Goal: Information Seeking & Learning: Learn about a topic

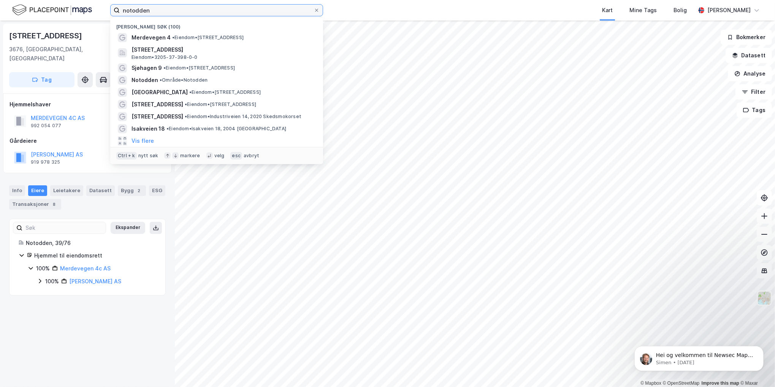
drag, startPoint x: 60, startPoint y: 16, endPoint x: 40, endPoint y: 20, distance: 20.6
click at [40, 20] on div "notodden Nylige søk (100) [STREET_ADDRESS] • Eiendom • [STREET_ADDRESS], 2020, …" at bounding box center [387, 10] width 775 height 21
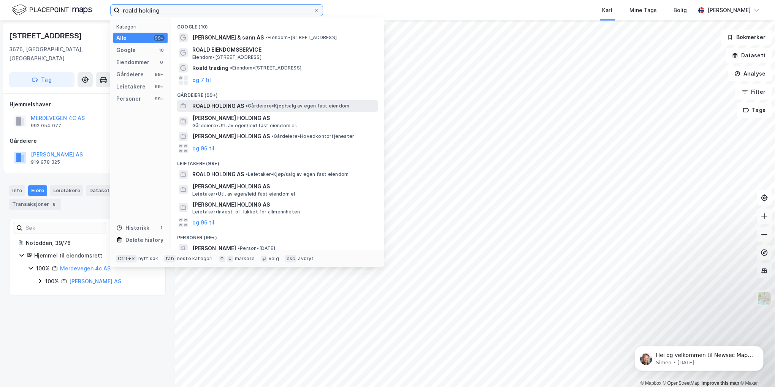
type input "roald holding"
click at [217, 109] on span "ROALD HOLDING AS" at bounding box center [218, 105] width 52 height 9
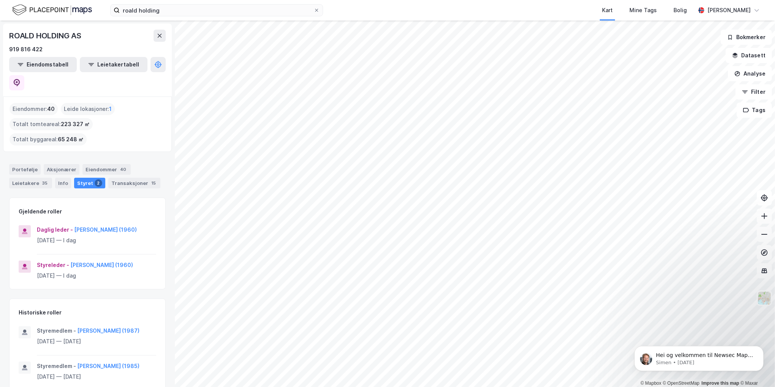
click at [395, 0] on html "roald holding Kart Mine Tags Bolig [PERSON_NAME] © Mapbox © OpenStreetMap Impro…" at bounding box center [387, 193] width 775 height 387
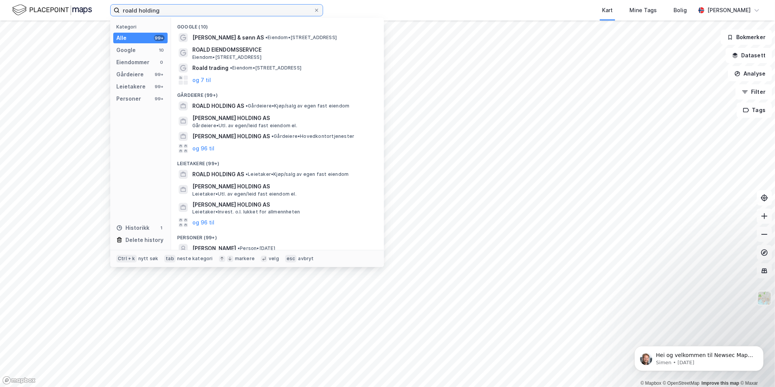
click at [180, 10] on input "roald holding" at bounding box center [217, 10] width 194 height 11
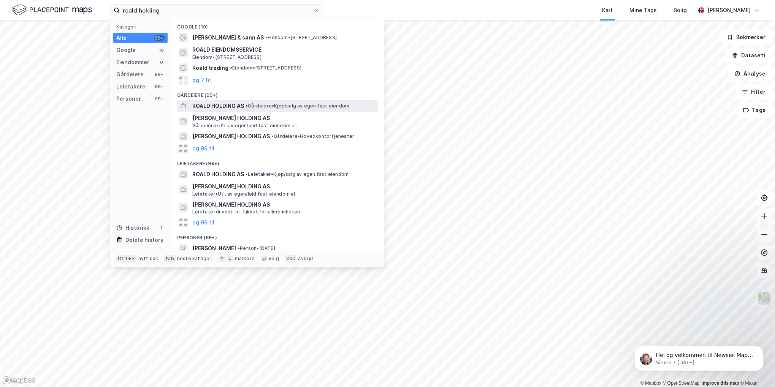
click at [221, 106] on span "ROALD HOLDING AS" at bounding box center [218, 105] width 52 height 9
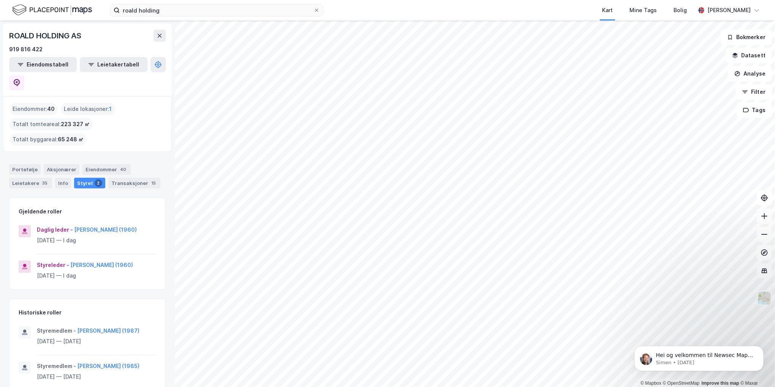
click at [264, 387] on html "roald holding Kart Mine Tags Bolig [PERSON_NAME] © Mapbox © OpenStreetMap Impro…" at bounding box center [387, 193] width 775 height 387
